Goal: Browse casually: Explore the website without a specific task or goal

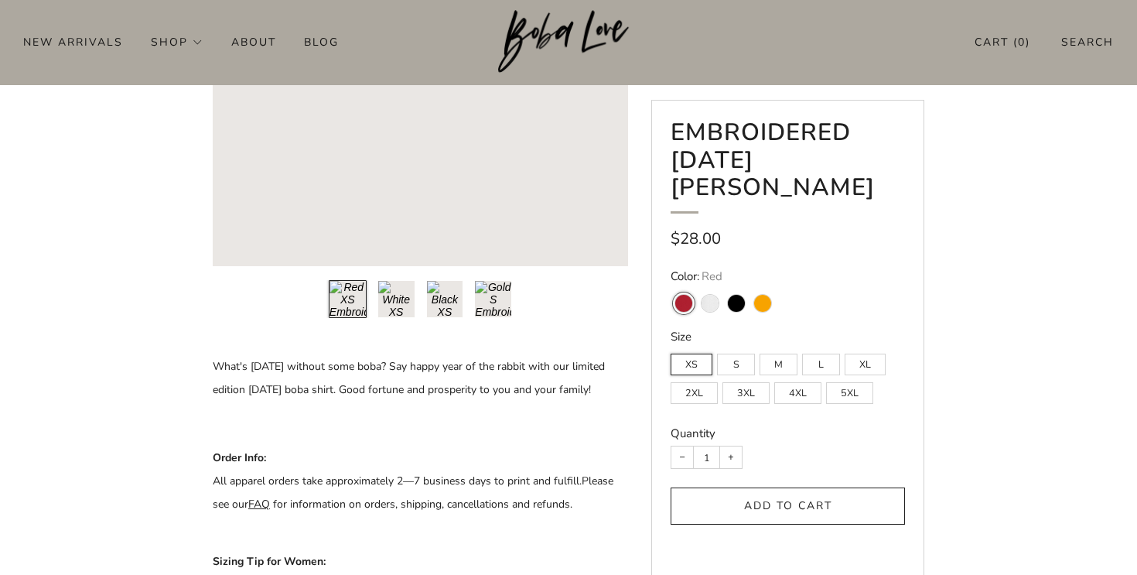
click at [387, 298] on button "Load image into Gallery viewer, 2\a" at bounding box center [396, 299] width 38 height 38
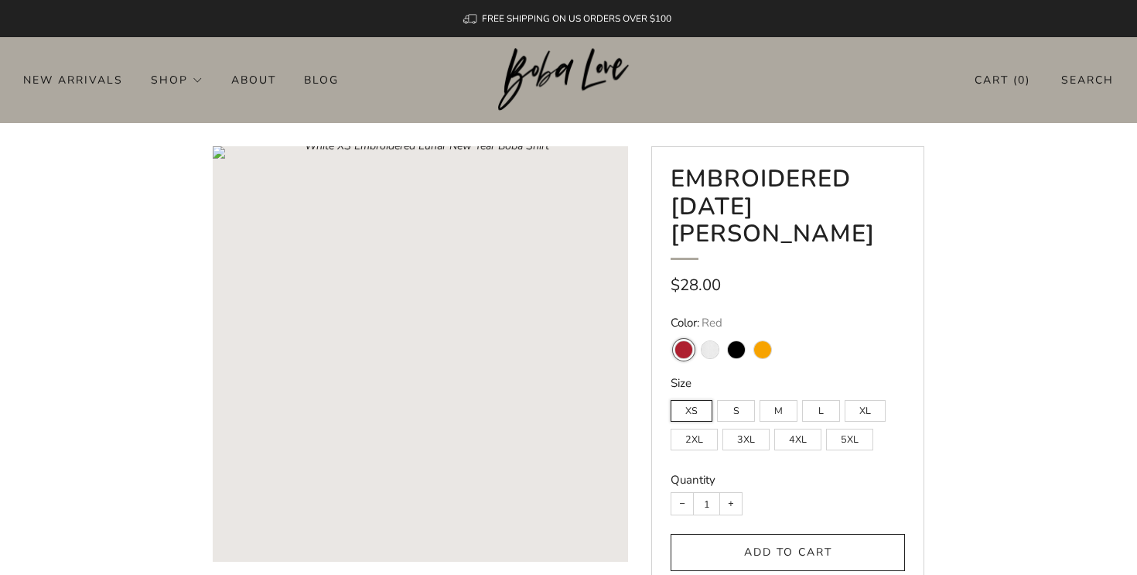
click at [535, 67] on img at bounding box center [569, 79] width 142 height 63
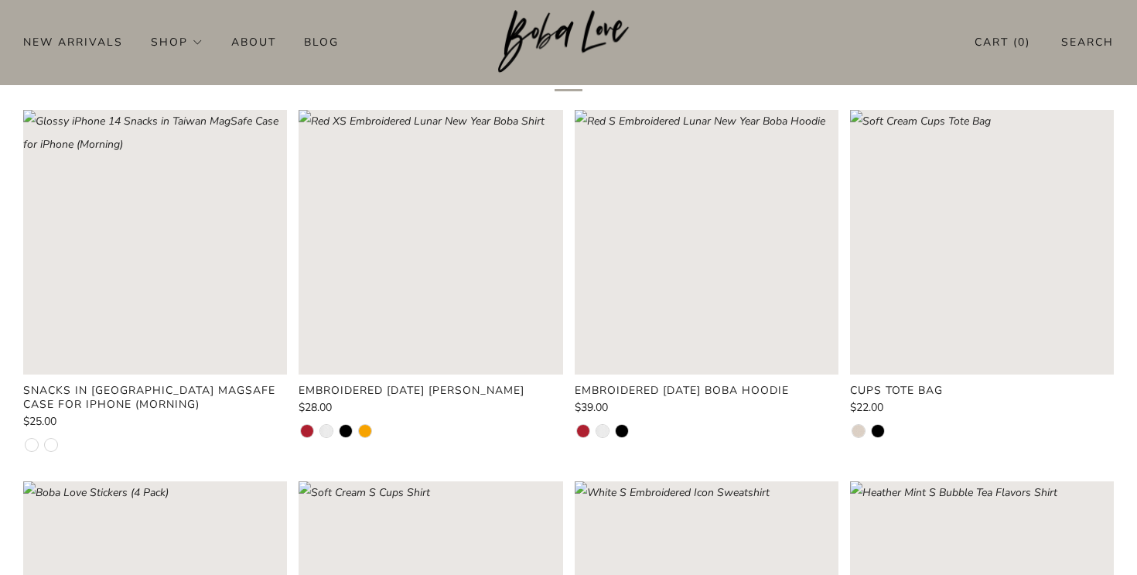
scroll to position [641, 0]
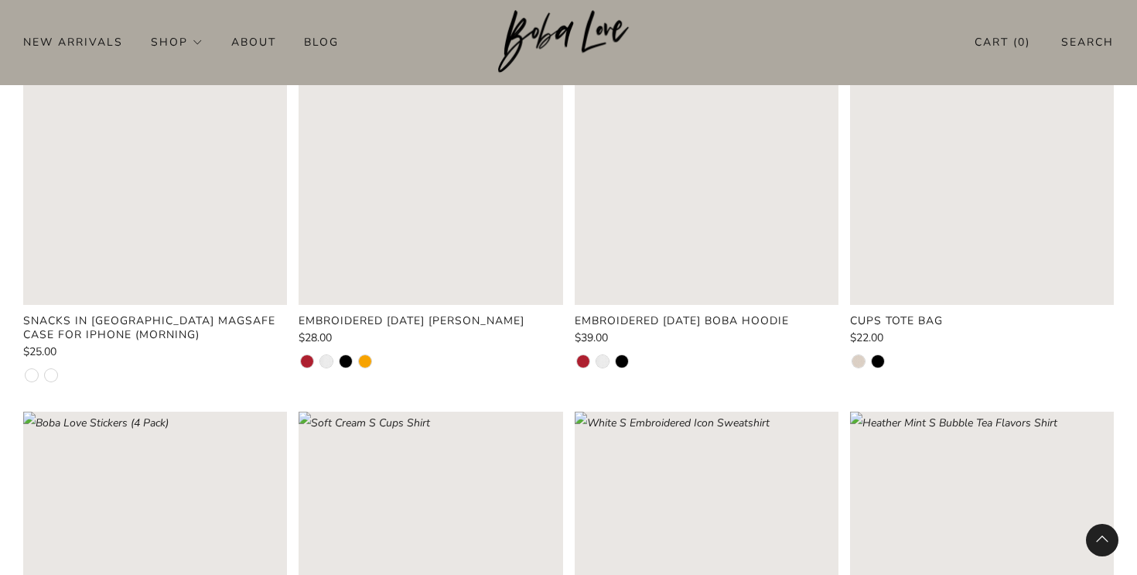
click at [504, 370] on div at bounding box center [431, 362] width 264 height 15
